Goal: Task Accomplishment & Management: Manage account settings

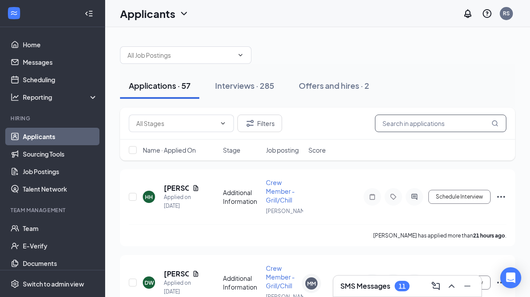
click at [395, 128] on input "text" at bounding box center [440, 124] width 131 height 18
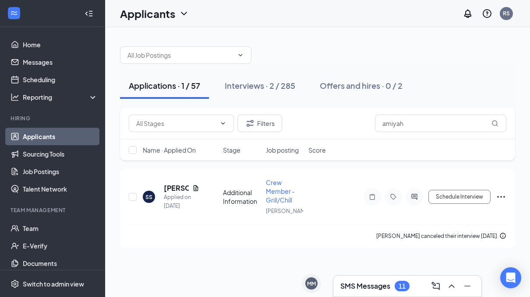
click at [378, 285] on h3 "SMS Messages" at bounding box center [365, 286] width 50 height 10
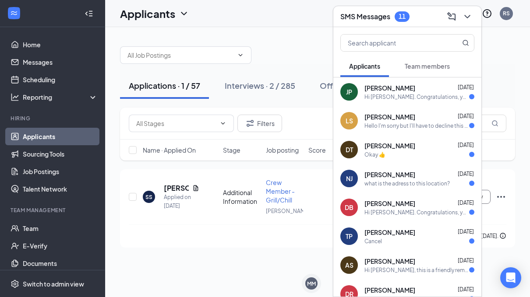
click at [394, 15] on div "SMS Messages 11" at bounding box center [374, 16] width 69 height 11
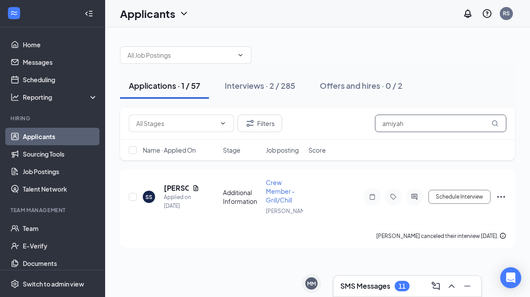
click at [390, 125] on input "amiyah" at bounding box center [440, 124] width 131 height 18
type input "aniyah"
click at [268, 87] on div "Interviews · 8 / 285" at bounding box center [260, 85] width 70 height 11
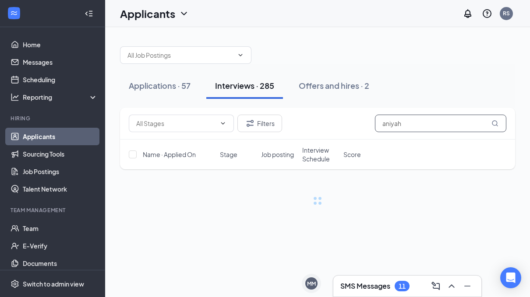
click at [427, 118] on input "aniyah" at bounding box center [440, 124] width 131 height 18
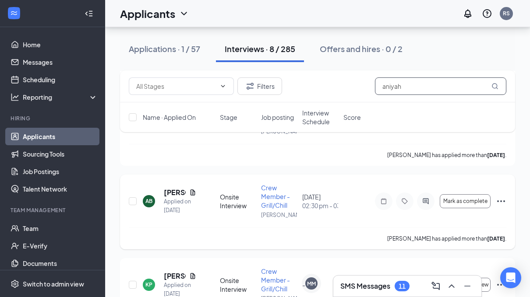
scroll to position [173, 0]
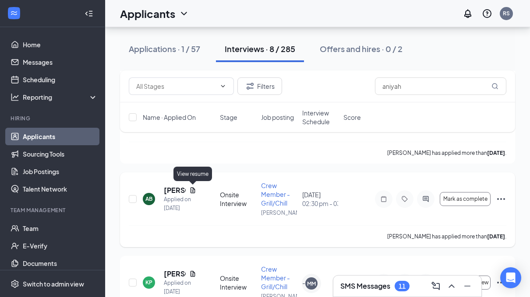
click at [194, 190] on icon "Document" at bounding box center [192, 190] width 5 height 6
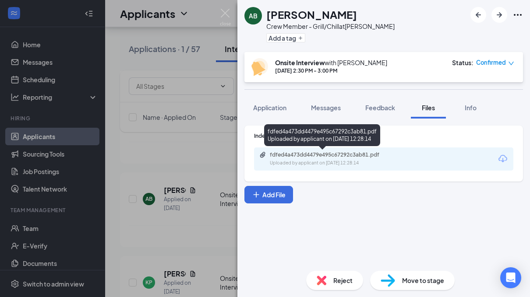
click at [338, 154] on div "fdfed4a473dd4479e495c67292c3ab81.pdf" at bounding box center [331, 154] width 123 height 7
